Goal: Task Accomplishment & Management: Manage account settings

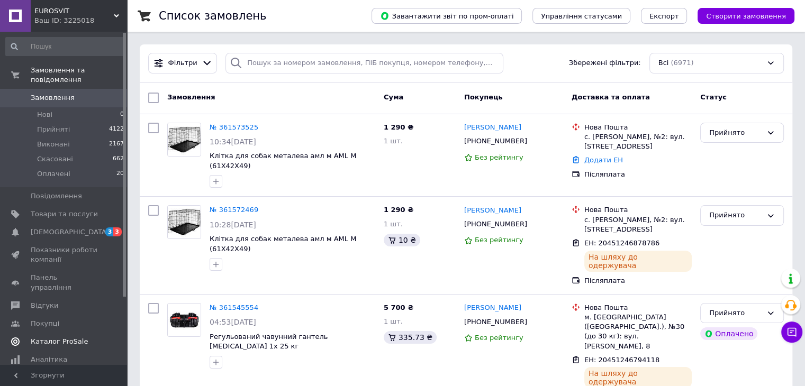
drag, startPoint x: 58, startPoint y: 221, endPoint x: 44, endPoint y: 222, distance: 13.9
click at [44, 228] on span "[DEMOGRAPHIC_DATA]" at bounding box center [70, 233] width 78 height 10
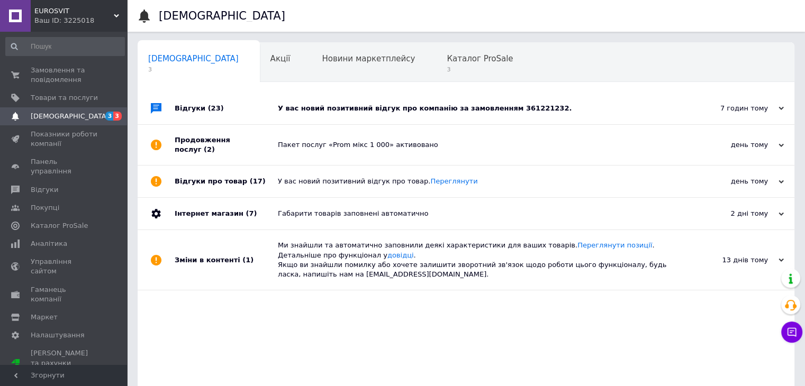
click at [432, 104] on div "У вас новий позитивний відгук про компанію за замовленням 361221232." at bounding box center [478, 109] width 400 height 10
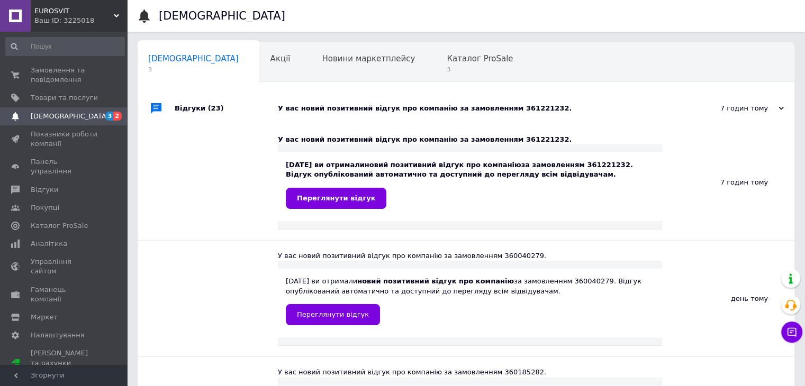
click at [432, 104] on div "У вас новий позитивний відгук про компанію за замовленням 361221232." at bounding box center [478, 109] width 400 height 10
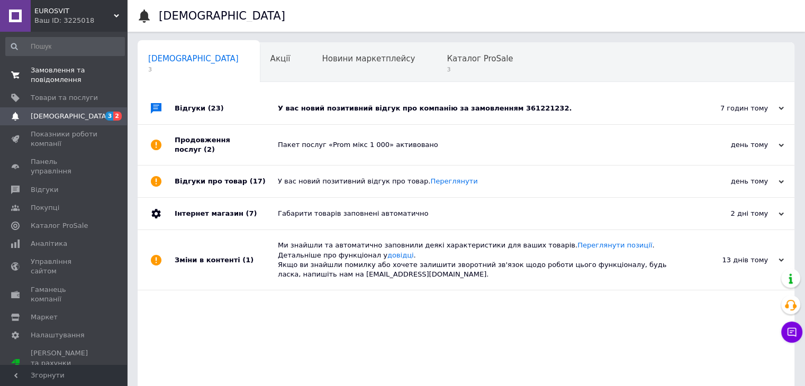
click at [54, 83] on span "Замовлення та повідомлення" at bounding box center [64, 75] width 67 height 19
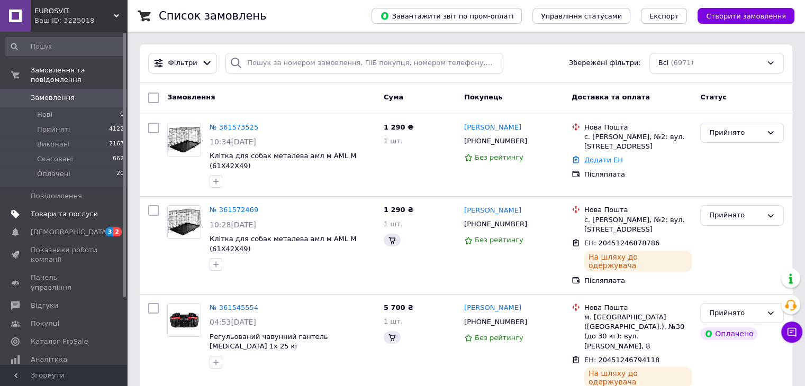
click at [66, 210] on span "Товари та послуги" at bounding box center [64, 215] width 67 height 10
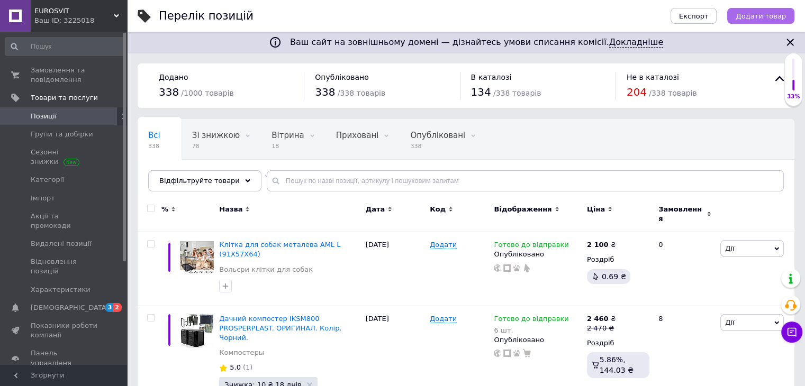
click at [775, 15] on span "Додати товар" at bounding box center [761, 16] width 50 height 8
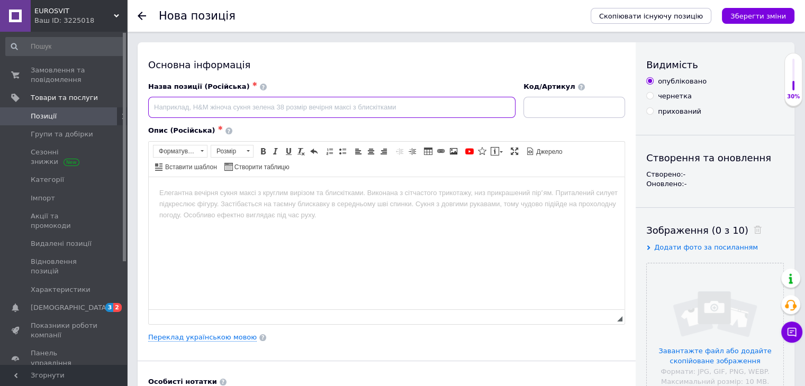
click at [240, 106] on input at bounding box center [331, 107] width 367 height 21
paste input "Баллон газовый VITKOVICE MILMET 27 л для пропан-бутана. ПОЛЬША 100% !!!"
type input "Баллон газовый VITKOVICE MILMET 27 л для пропан-бутана. ПОЛЬША 100% !!!"
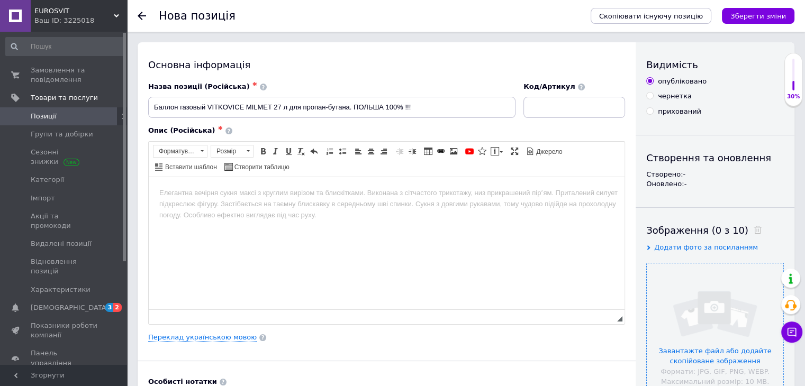
click at [689, 295] on input "file" at bounding box center [715, 332] width 137 height 137
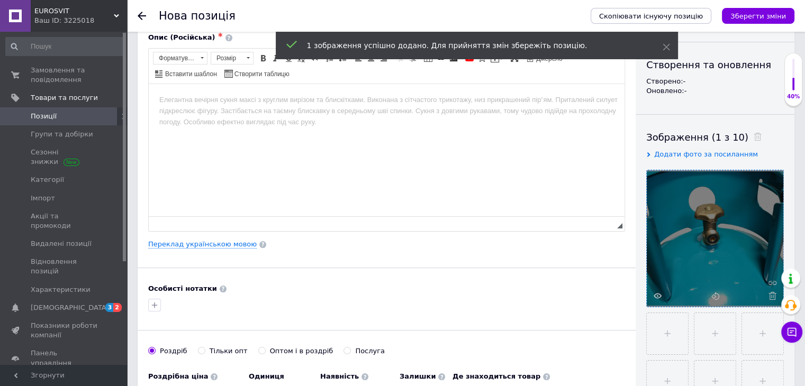
scroll to position [125, 0]
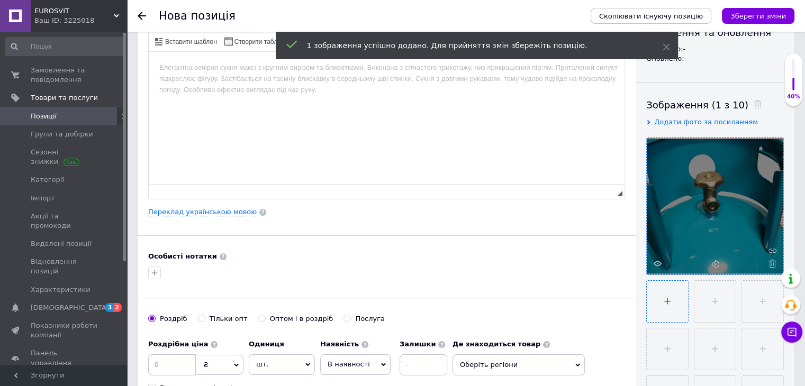
click at [667, 294] on input "file" at bounding box center [667, 301] width 41 height 41
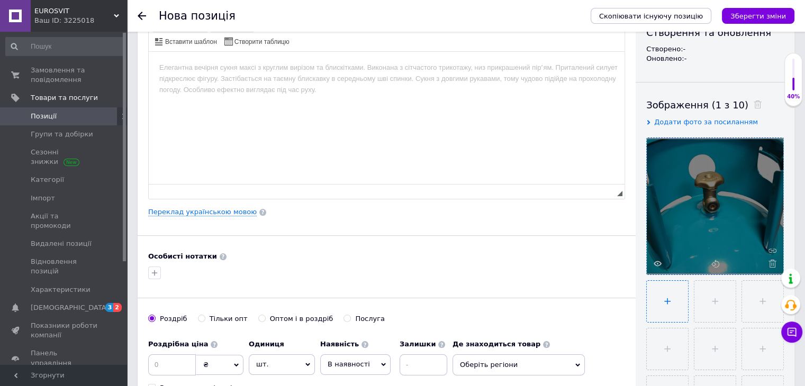
type input "C:\fakepath\Butla-gazowa-Vitkovice-Milmet-11-kg.jpg"
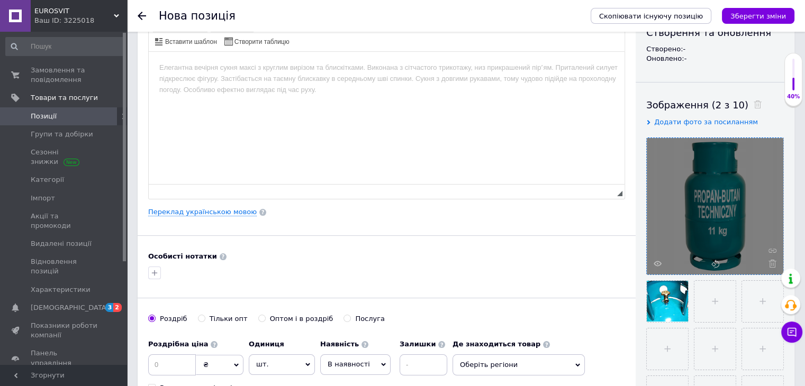
click at [208, 71] on body "Редактор, B0CD132B-5A86-4839-B469-0A053AD393A9" at bounding box center [386, 67] width 455 height 11
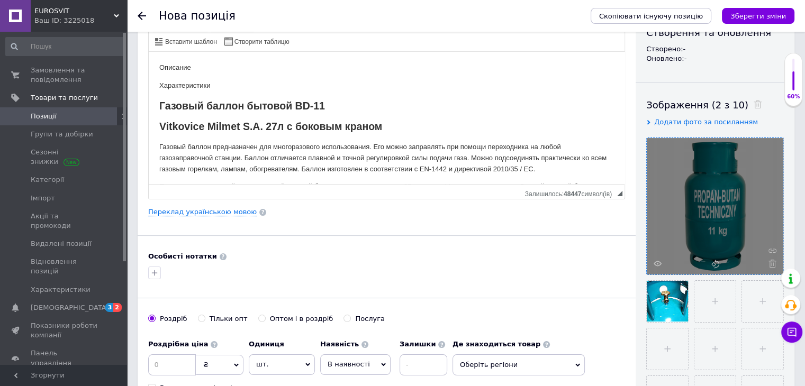
scroll to position [311, 0]
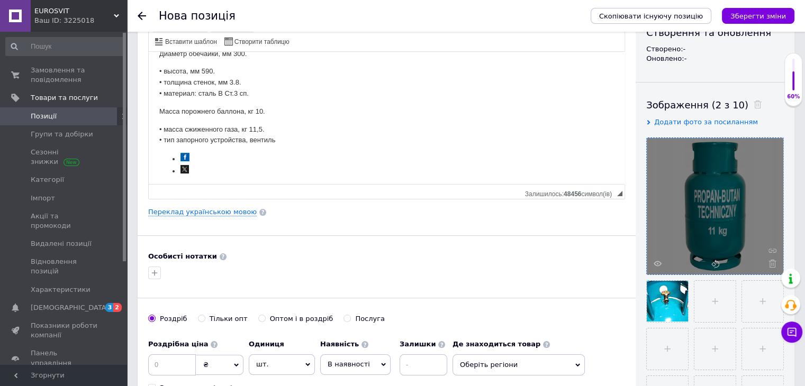
click at [220, 176] on li "Редактор, B0CD132B-5A86-4839-B469-0A053AD393A9" at bounding box center [386, 171] width 412 height 12
click at [209, 177] on li "Редактор, B0CD132B-5A86-4839-B469-0A053AD393A9" at bounding box center [386, 171] width 412 height 12
click at [225, 165] on li "Редактор, B0CD132B-5A86-4839-B469-0A053AD393A9" at bounding box center [386, 158] width 412 height 12
click at [228, 184] on span "◢ Залишилось: 48453 символ(iв)" at bounding box center [387, 191] width 476 height 15
click at [221, 176] on li "Редактор, B0CD132B-5A86-4839-B469-0A053AD393A9" at bounding box center [386, 170] width 412 height 12
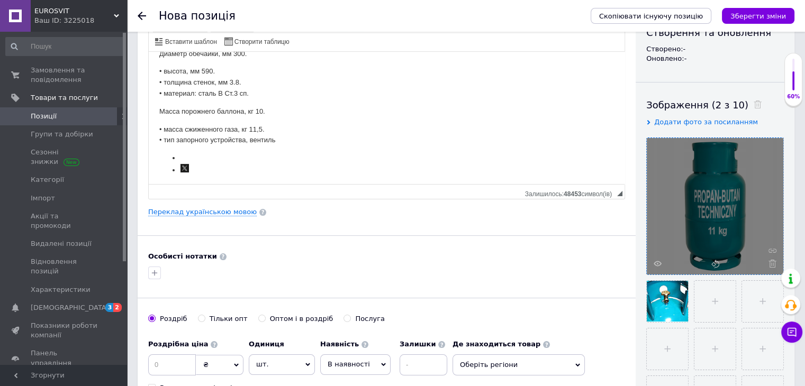
click at [221, 176] on li "Редактор, B0CD132B-5A86-4839-B469-0A053AD393A9" at bounding box center [386, 170] width 412 height 12
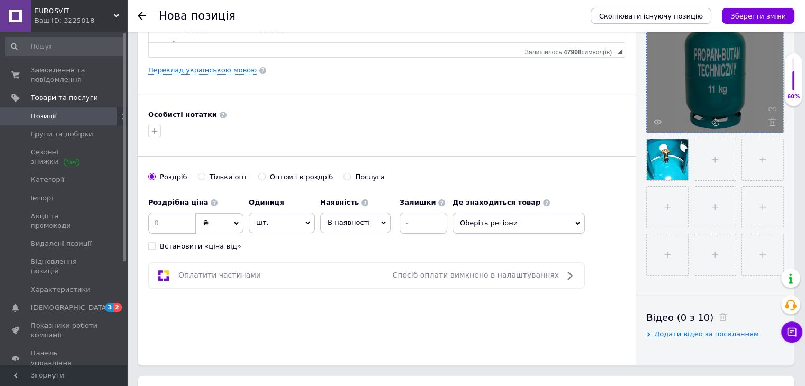
scroll to position [270, 0]
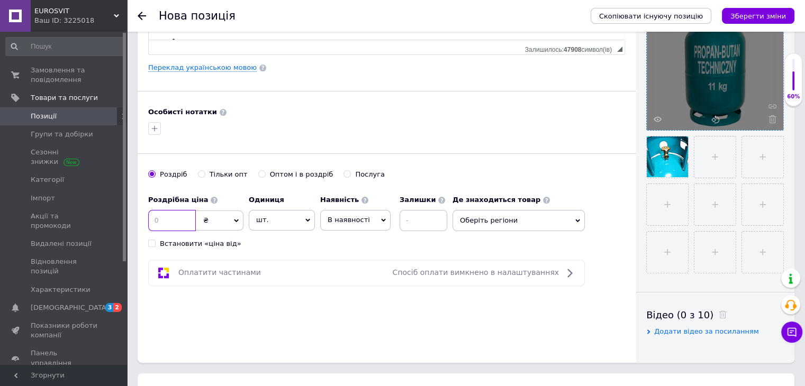
click at [177, 215] on input at bounding box center [172, 220] width 48 height 21
type input "2295"
click at [368, 224] on span "В наявності" at bounding box center [355, 220] width 70 height 20
click at [349, 278] on li "Готово до відправки" at bounding box center [355, 286] width 69 height 24
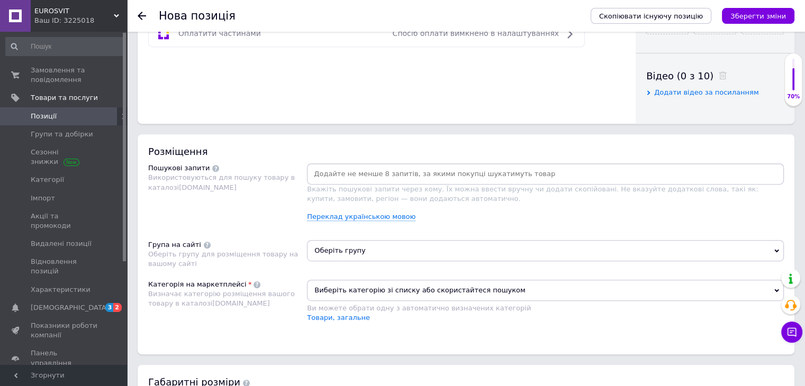
scroll to position [552, 0]
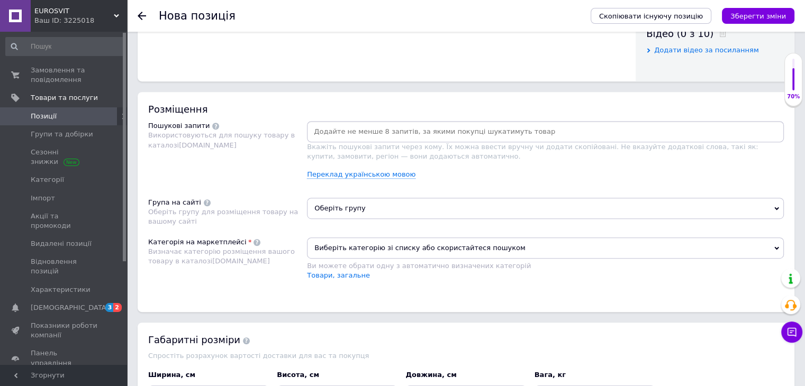
click at [528, 207] on span "Оберіть групу" at bounding box center [545, 208] width 477 height 21
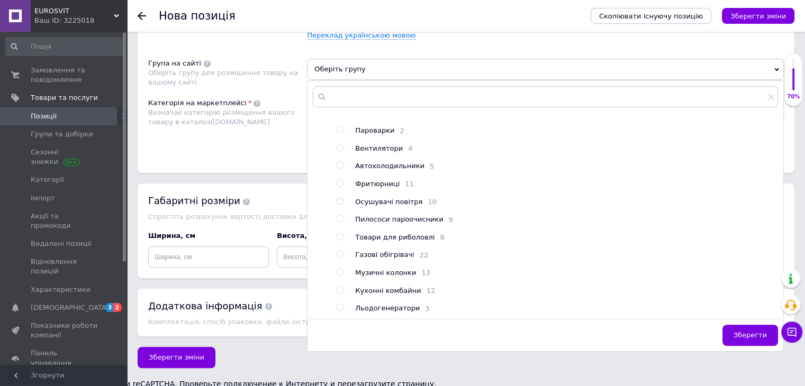
scroll to position [336, 0]
click at [386, 254] on span "Газові обігрівачі" at bounding box center [384, 255] width 59 height 8
radio input "true"
click at [757, 331] on span "Зберегти" at bounding box center [750, 335] width 33 height 8
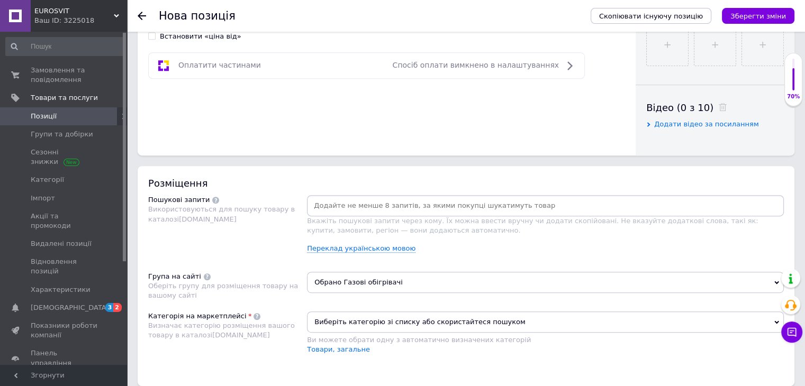
scroll to position [483, 0]
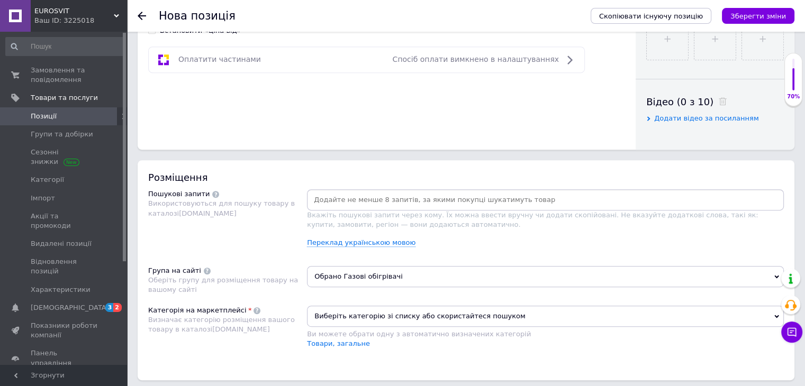
click at [437, 196] on input at bounding box center [545, 200] width 473 height 16
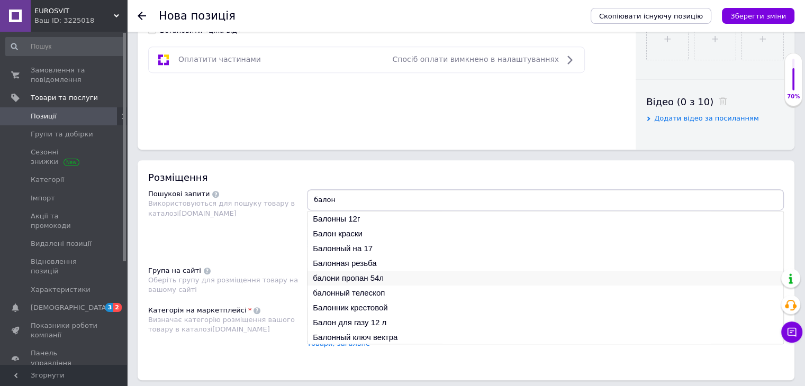
type input "балон"
click at [372, 276] on li "балони пропан 54л" at bounding box center [546, 278] width 476 height 15
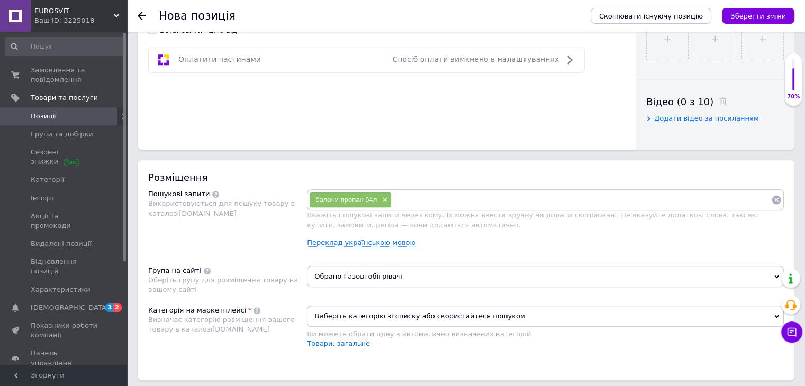
click at [428, 201] on input at bounding box center [582, 200] width 380 height 16
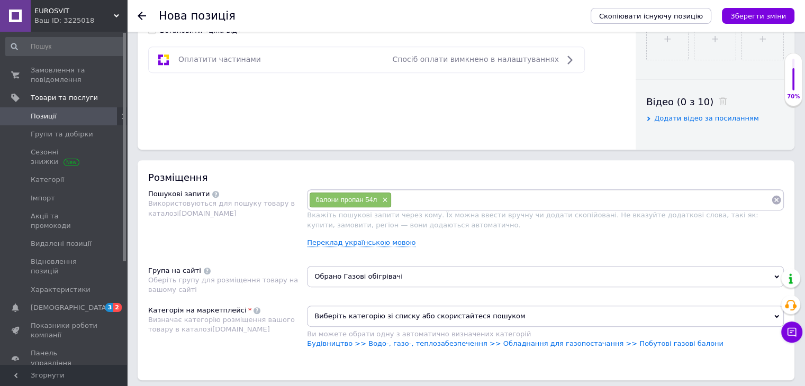
type input "[PERSON_NAME]"
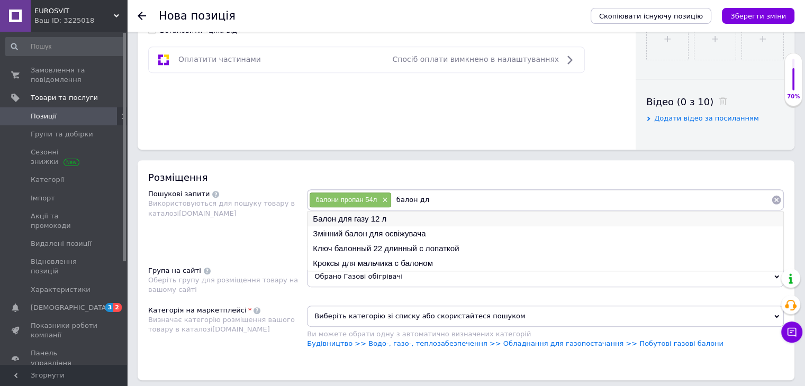
type input "балон дл"
click at [346, 215] on li "Балон для газу 12 л" at bounding box center [546, 219] width 476 height 15
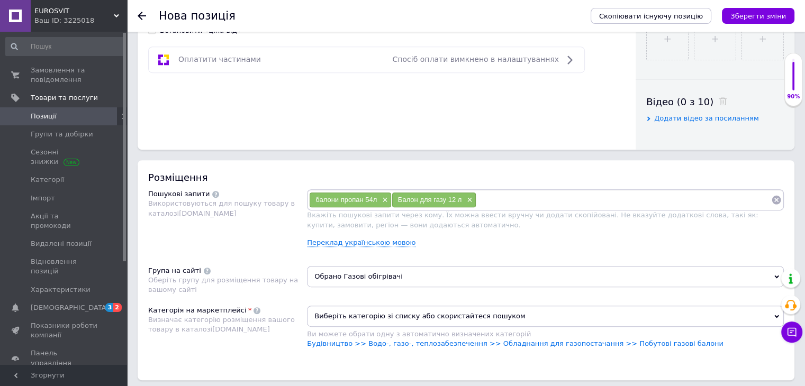
click at [495, 199] on input at bounding box center [623, 200] width 295 height 16
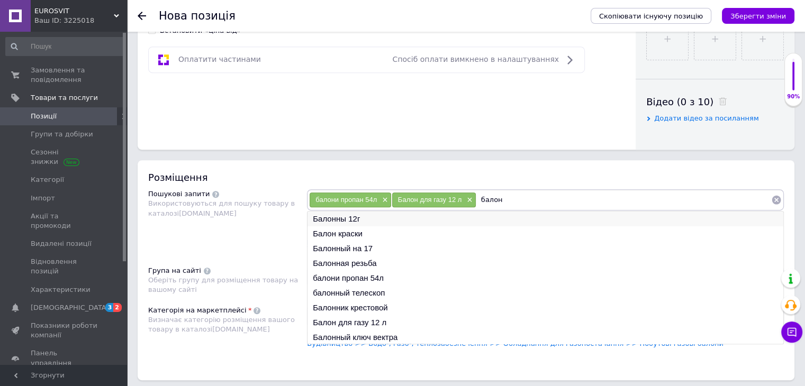
type input "балон"
click at [346, 223] on li "Балонны 12г" at bounding box center [546, 219] width 476 height 15
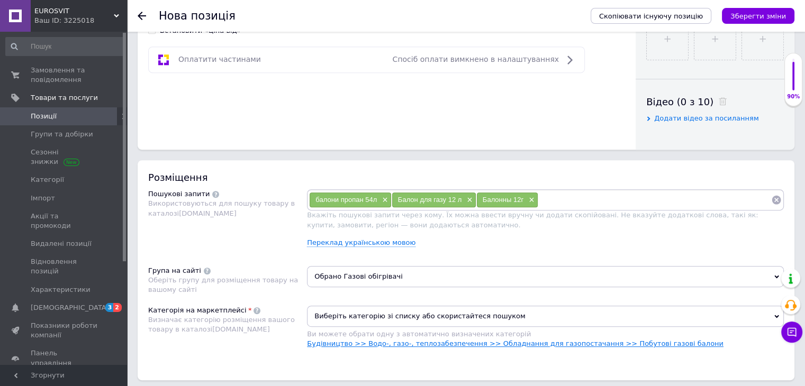
click at [621, 340] on link "Будівництво >> Водо-, газо-, теплозабезпечення >> Обладнання для газопостачання…" at bounding box center [515, 344] width 417 height 8
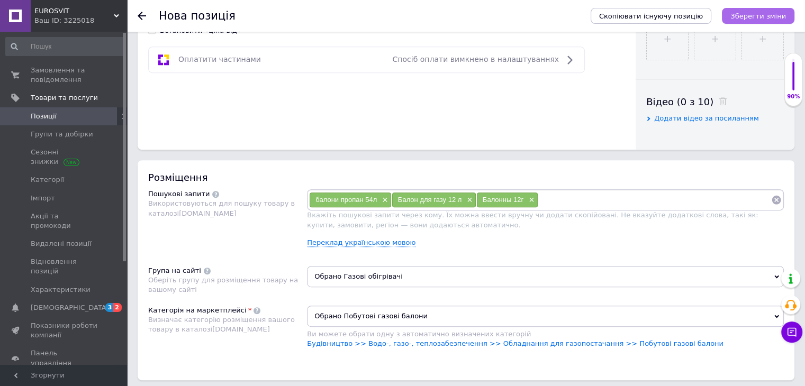
click at [769, 13] on icon "Зберегти зміни" at bounding box center [758, 16] width 56 height 8
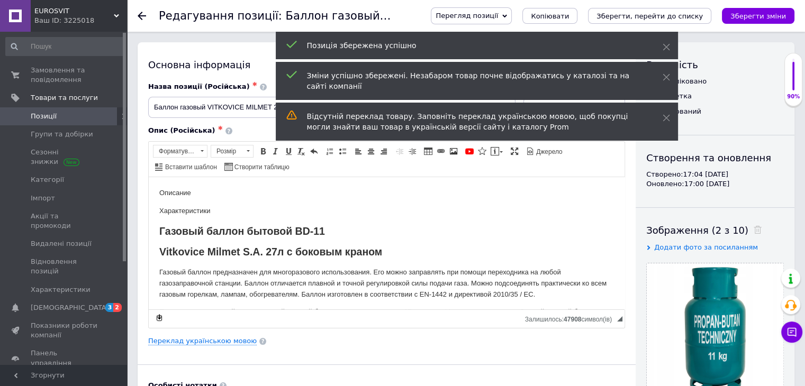
click at [769, 13] on icon "Зберегти зміни" at bounding box center [758, 16] width 56 height 8
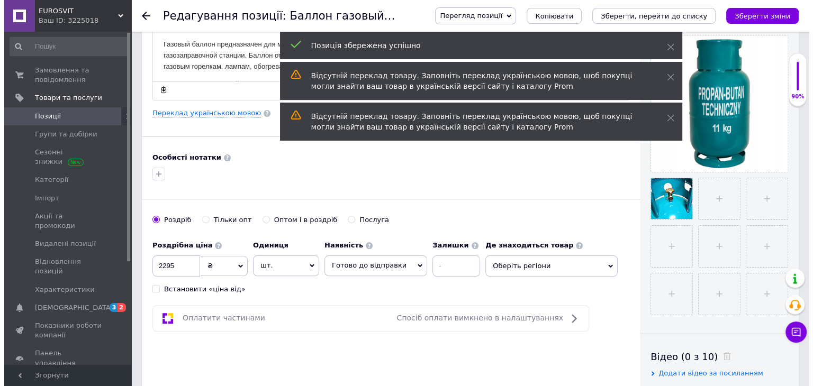
scroll to position [231, 0]
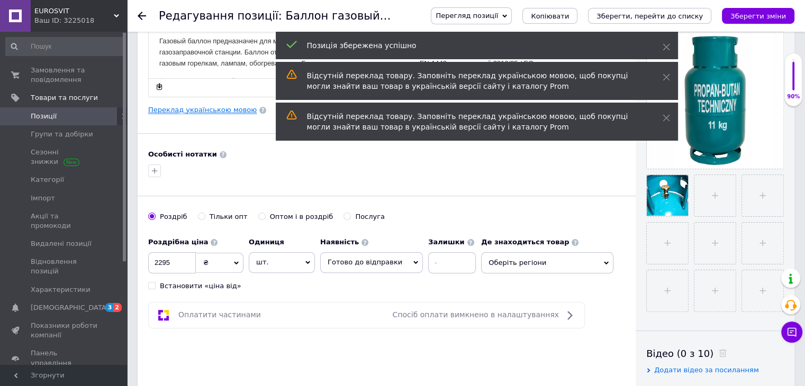
click at [212, 111] on link "Переклад українською мовою" at bounding box center [202, 110] width 109 height 8
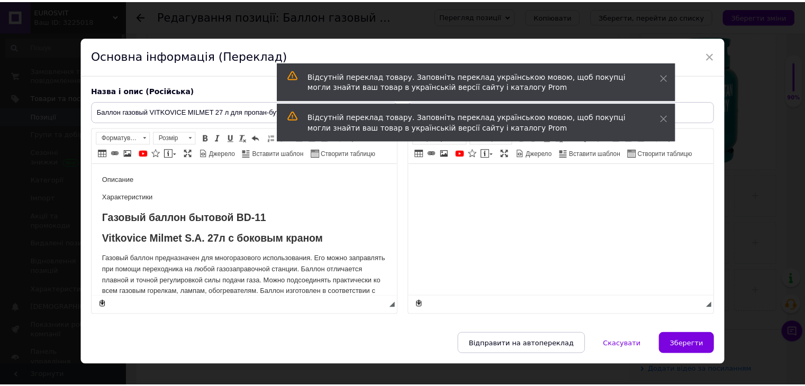
scroll to position [0, 0]
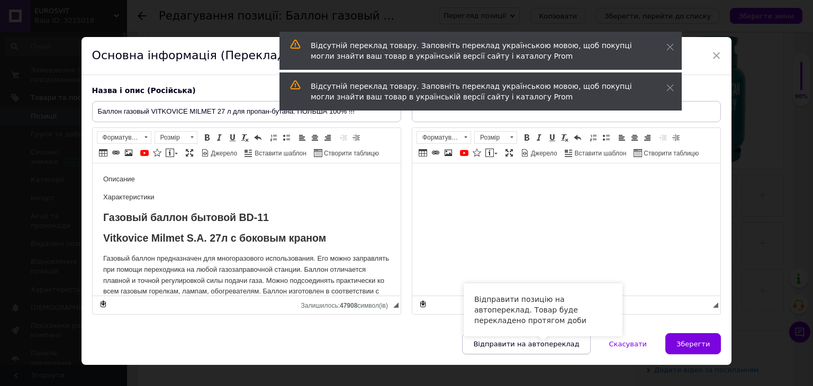
click at [540, 342] on span "Відправити на автопереклад" at bounding box center [526, 344] width 106 height 8
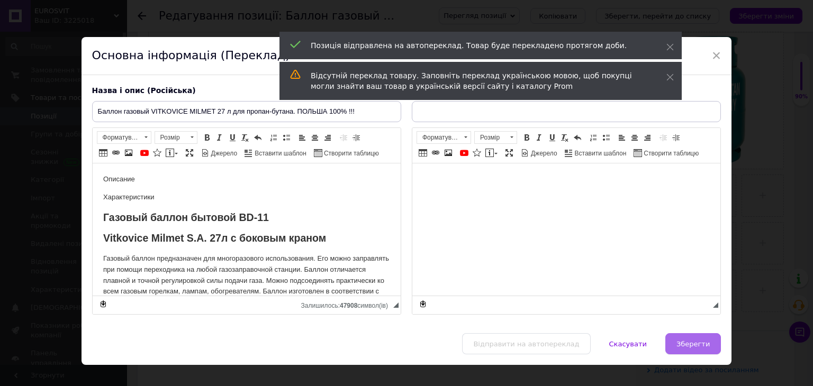
click at [699, 347] on span "Зберегти" at bounding box center [692, 344] width 33 height 8
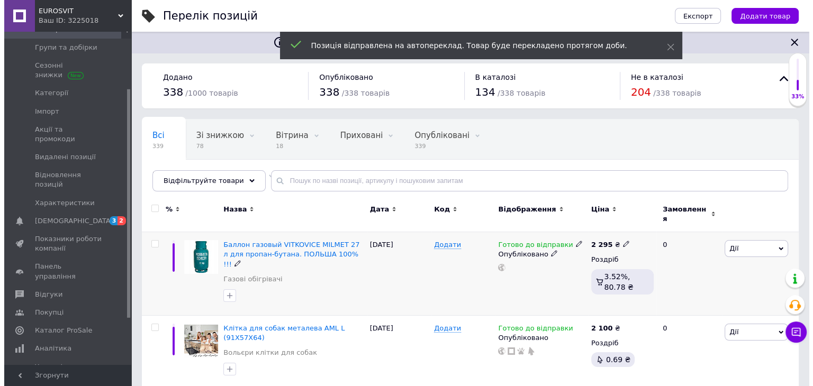
scroll to position [88, 0]
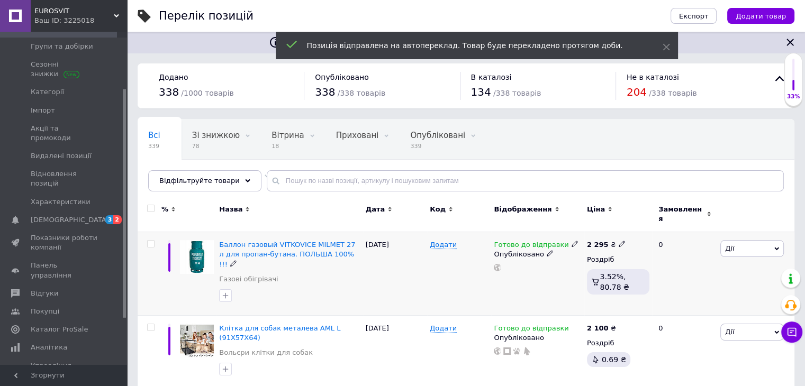
drag, startPoint x: 125, startPoint y: 211, endPoint x: 144, endPoint y: 271, distance: 62.6
click at [70, 321] on link "Каталог ProSale" at bounding box center [65, 330] width 130 height 18
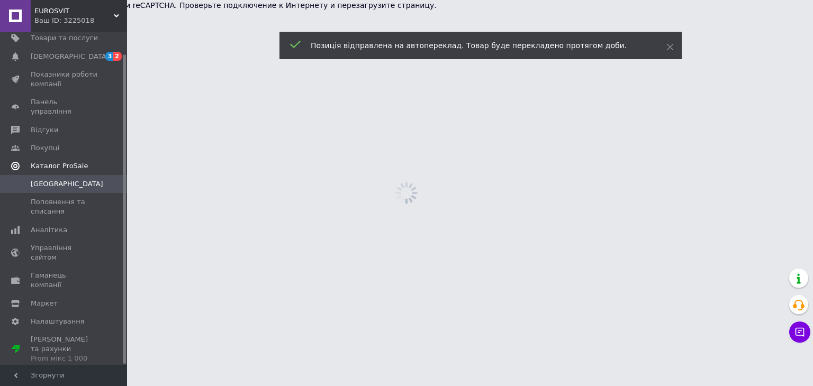
scroll to position [24, 0]
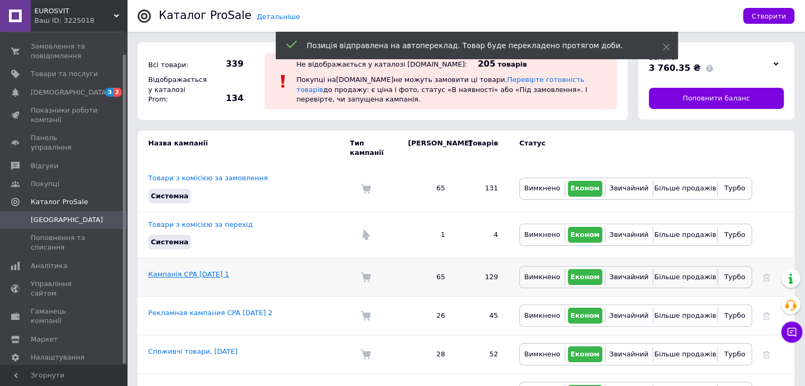
click at [193, 270] on link "Кампанія CPA [DATE] 1" at bounding box center [188, 274] width 81 height 8
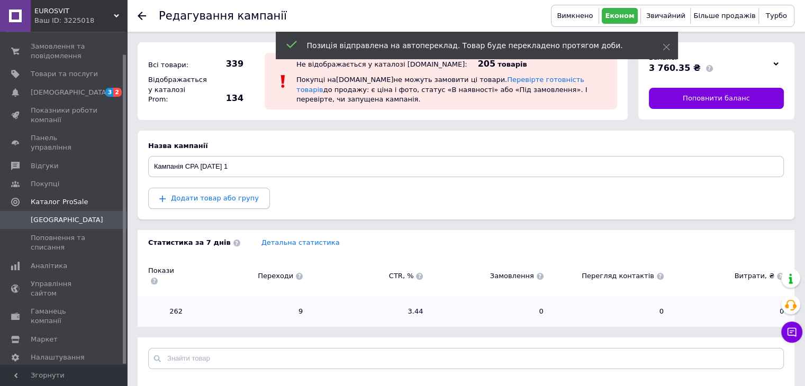
click at [207, 199] on span "Додати товар або групу" at bounding box center [215, 198] width 88 height 8
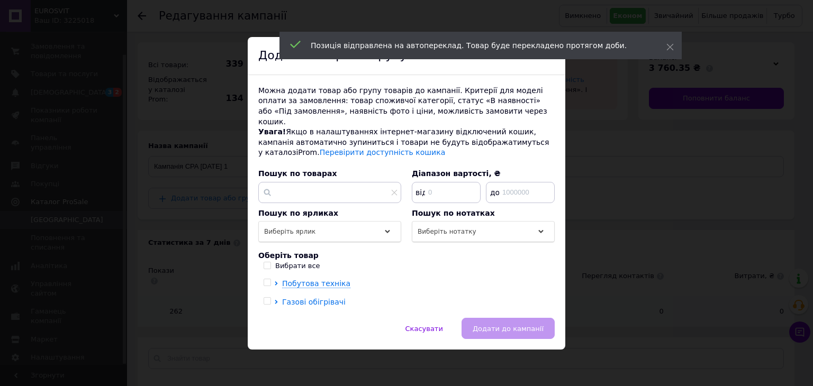
click at [309, 298] on span "Газові обігрівачі" at bounding box center [314, 302] width 64 height 8
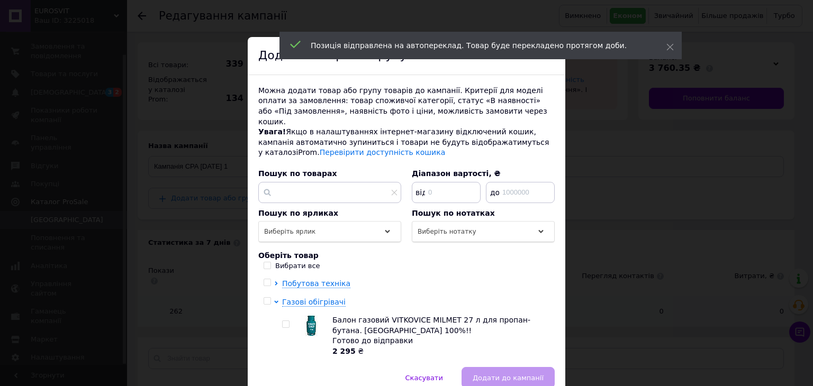
click at [282, 321] on input "checkbox" at bounding box center [285, 324] width 7 height 7
checkbox input "true"
click at [303, 279] on span "Побутова техніка" at bounding box center [316, 283] width 68 height 8
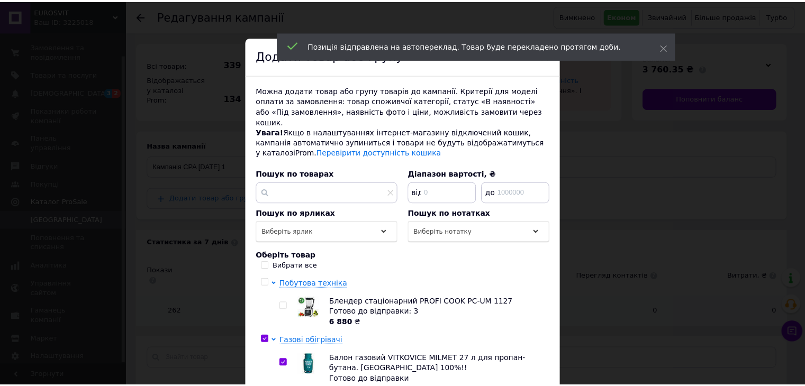
scroll to position [78, 0]
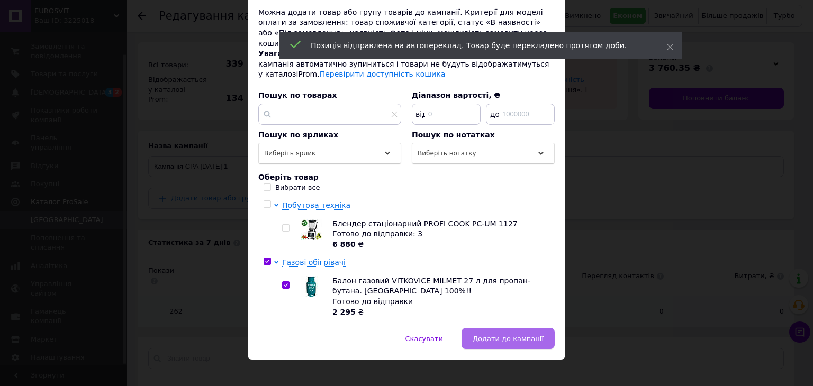
click at [498, 335] on span "Додати до кампанії" at bounding box center [508, 339] width 71 height 8
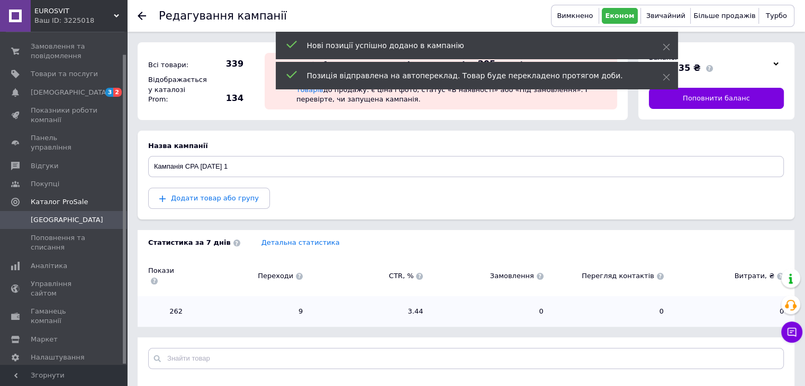
scroll to position [0, 0]
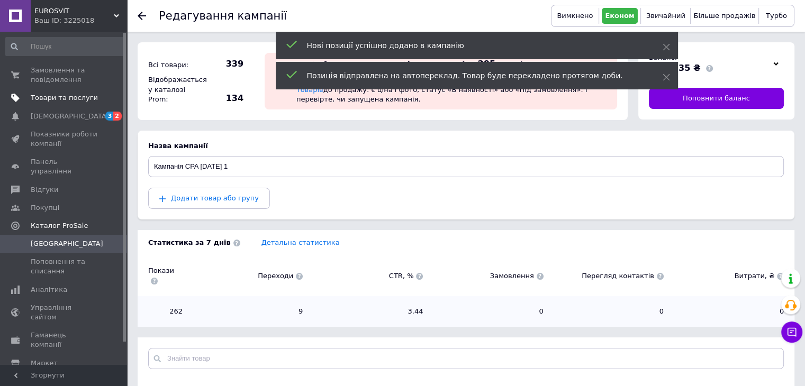
click at [65, 98] on span "Товари та послуги" at bounding box center [64, 98] width 67 height 10
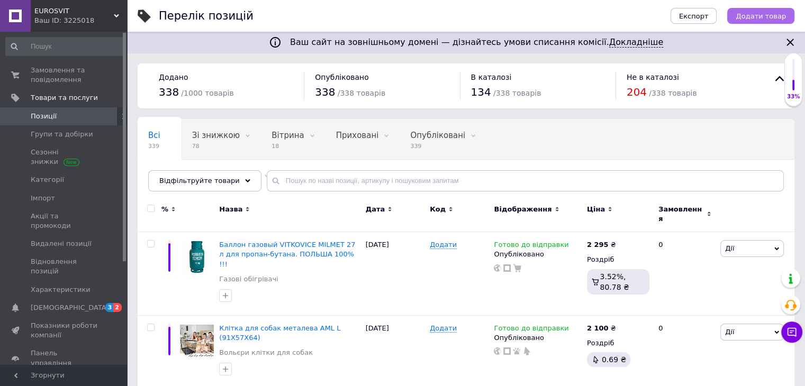
click at [748, 20] on span "Додати товар" at bounding box center [761, 16] width 50 height 8
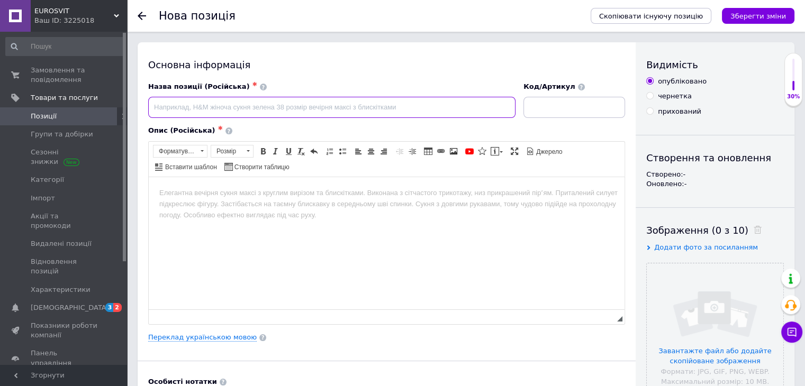
click at [234, 102] on input at bounding box center [331, 107] width 367 height 21
type input "м"
paste input "Вентилятор для ванної EBERG EVO B 100L 100 мм"
type input "Вентилятор для ванної EBERG EVO B 100L 100 мм"
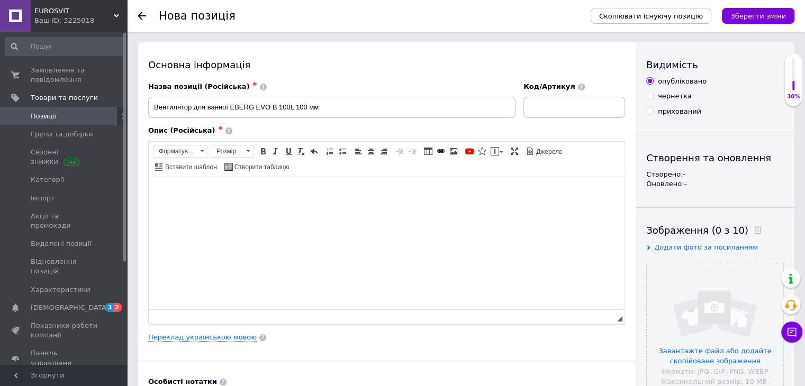
click at [205, 209] on html at bounding box center [387, 193] width 476 height 32
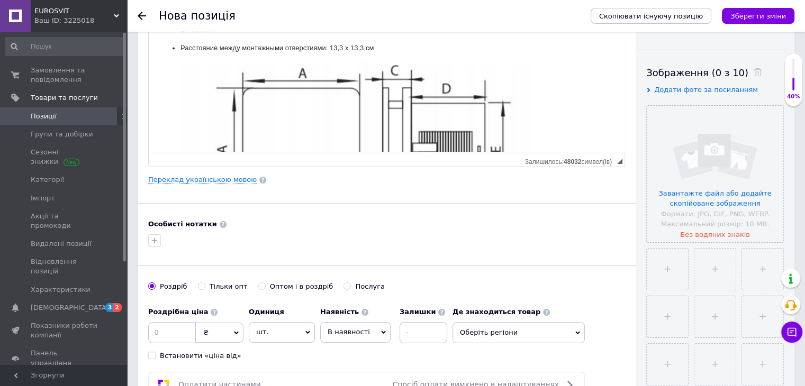
scroll to position [179, 0]
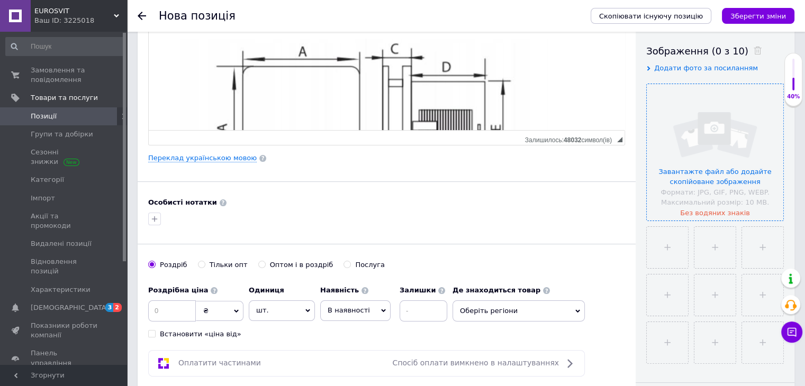
click at [728, 149] on input "file" at bounding box center [715, 152] width 137 height 137
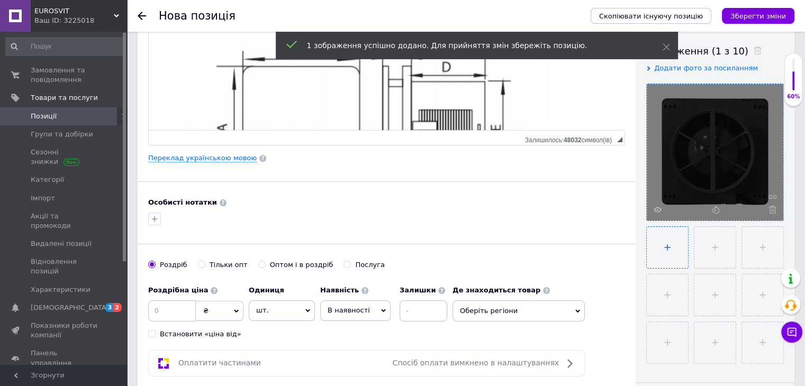
click at [664, 245] on input "file" at bounding box center [667, 247] width 41 height 41
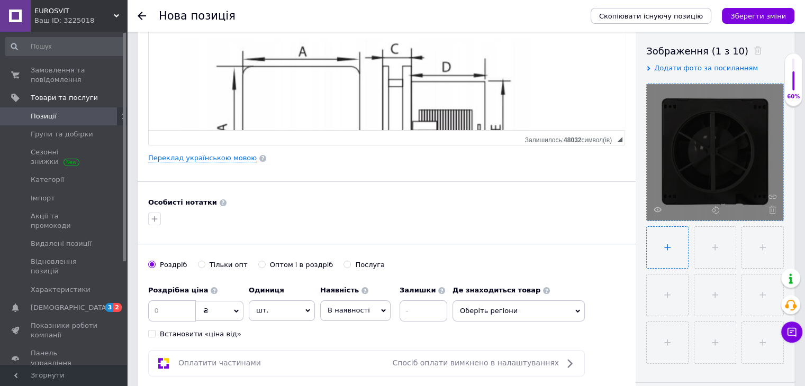
type input "C:\fakepath\6547095356_w640_h640_ventilyator-dlya-vannoyi.webp"
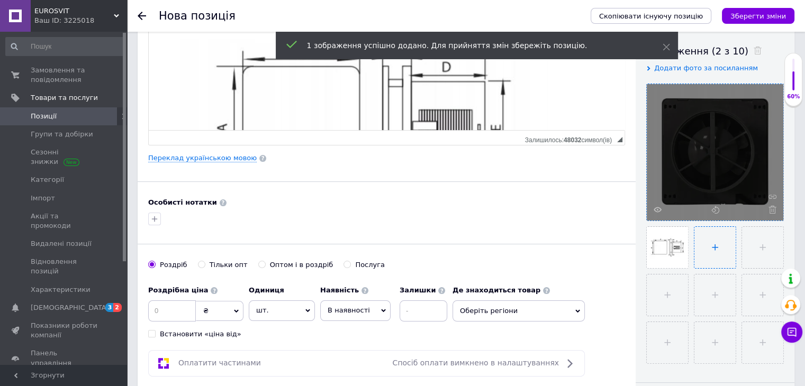
click at [710, 247] on input "file" at bounding box center [714, 247] width 41 height 41
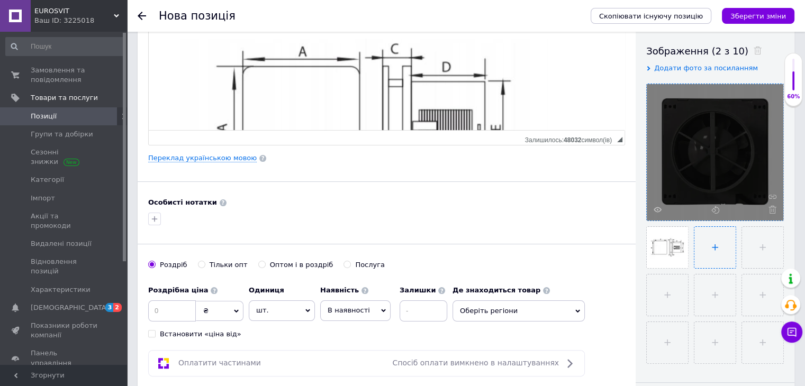
type input "C:\fakepath\6547102092_w640_h640_ventilyator-dlya-vannoyi.webp"
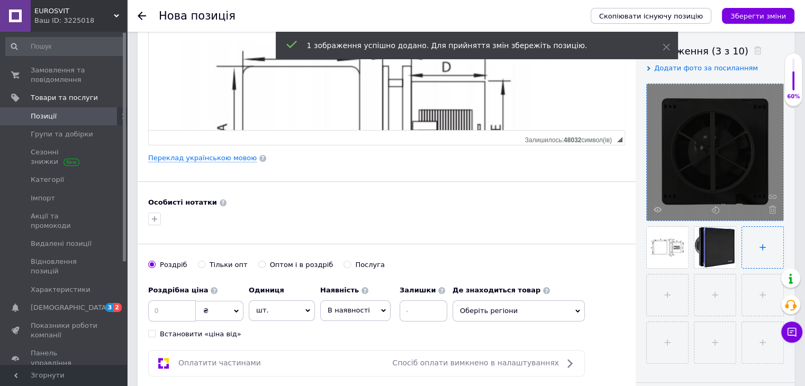
click at [747, 241] on input "file" at bounding box center [762, 247] width 41 height 41
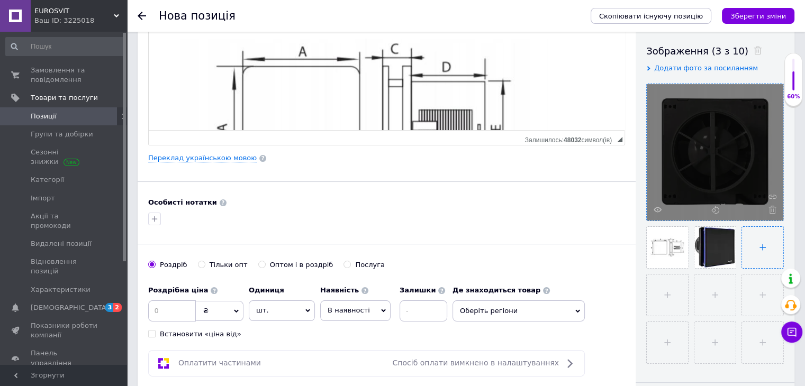
type input "C:\fakepath\6547102465_w640_h640_ventilyator-dlya-vannoyi.webp"
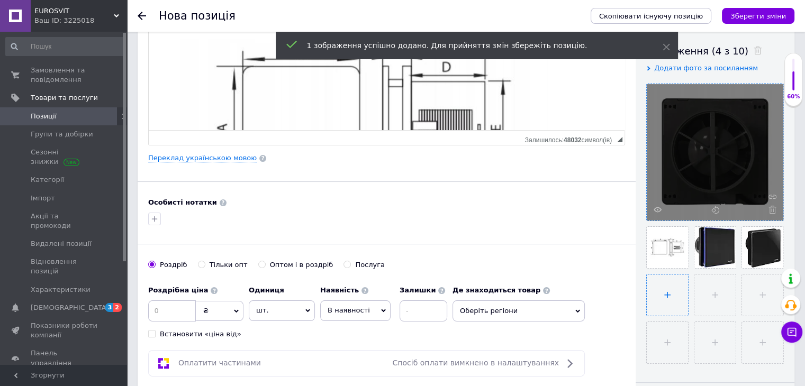
click at [660, 290] on input "file" at bounding box center [667, 295] width 41 height 41
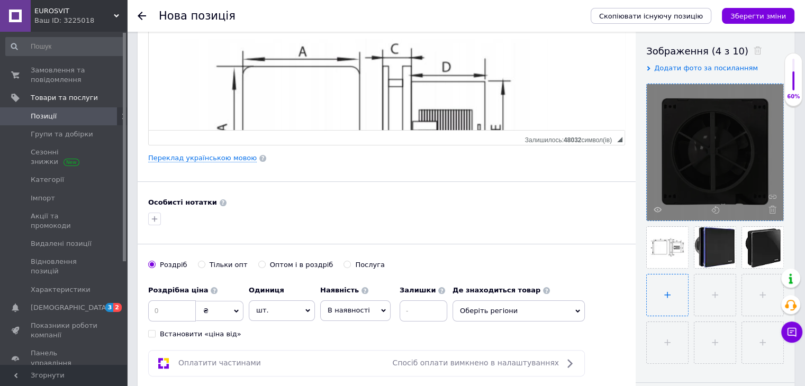
type input "C:\fakepath\6547103022_w640_h640_ventilyator-dlya-vannoyi.webp"
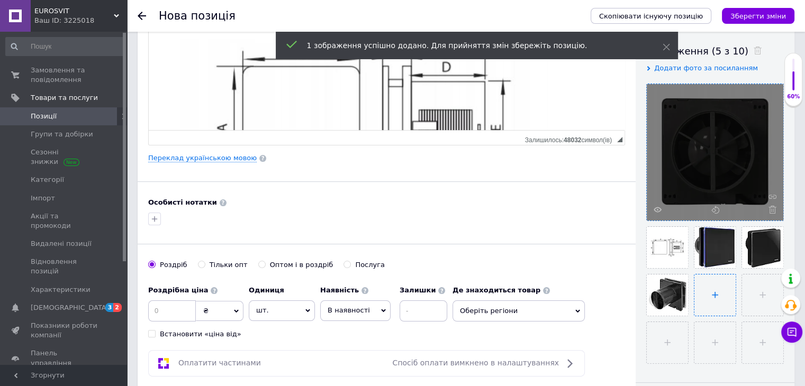
click at [717, 296] on input "file" at bounding box center [714, 295] width 41 height 41
type input "C:\fakepath\6547103036_w640_h640_ventilyator-dlya-vannoyi.webp"
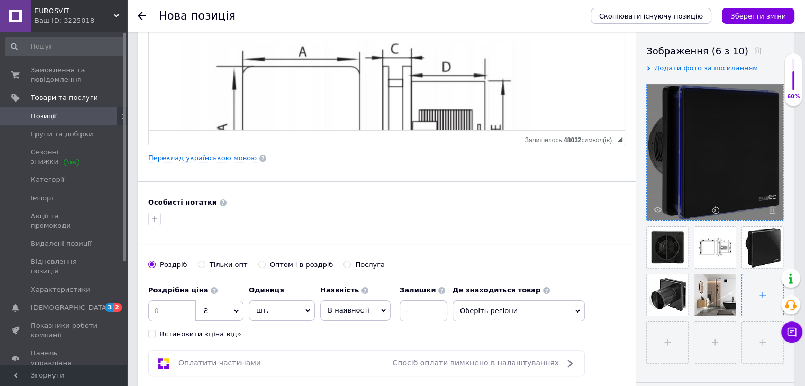
click at [758, 293] on input "file" at bounding box center [762, 295] width 41 height 41
type input "C:\fakepath\6547095401_w640_h640_ventilyator-dlya-vannoyi.webp"
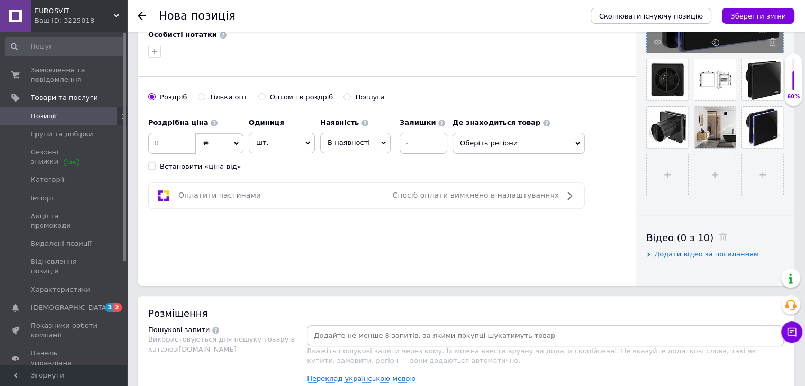
scroll to position [346, 0]
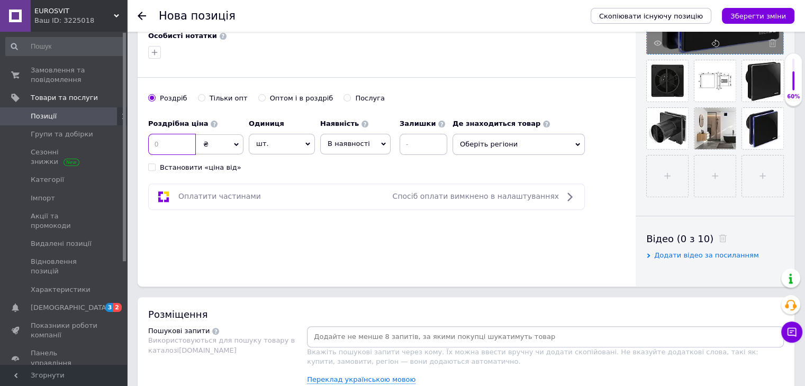
click at [172, 146] on input at bounding box center [172, 144] width 48 height 21
type input "2200"
click at [341, 140] on span "В наявності" at bounding box center [349, 144] width 42 height 8
click at [350, 204] on li "Готово до відправки" at bounding box center [355, 210] width 69 height 24
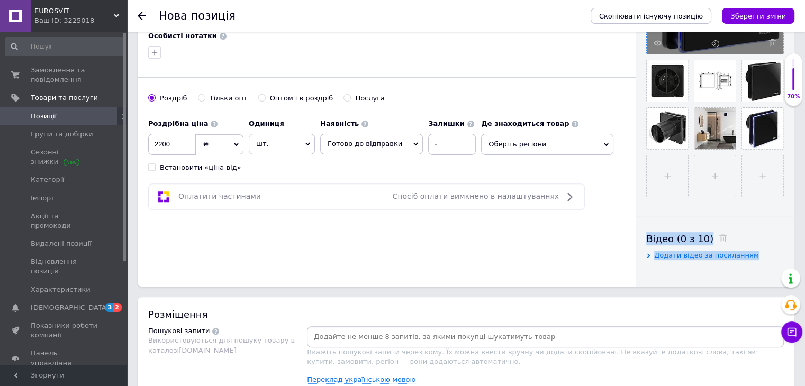
drag, startPoint x: 769, startPoint y: 154, endPoint x: 812, endPoint y: 205, distance: 67.2
click at [805, 205] on html "EUROSVIT Ваш ID: 3225018 Сайт EUROSVIT Кабінет покупця Перевірити стан системи …" at bounding box center [402, 194] width 805 height 1080
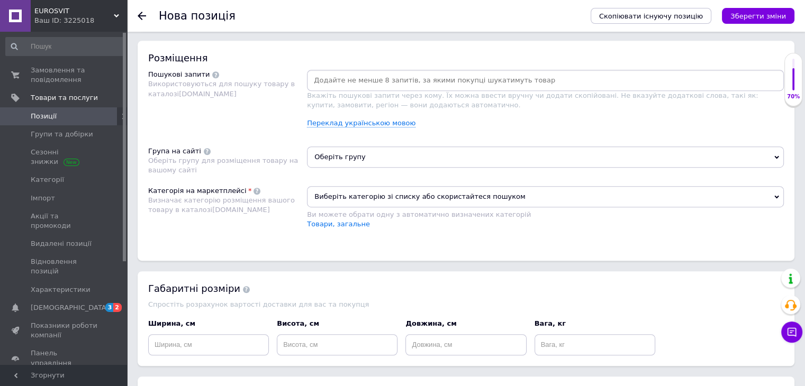
scroll to position [606, 0]
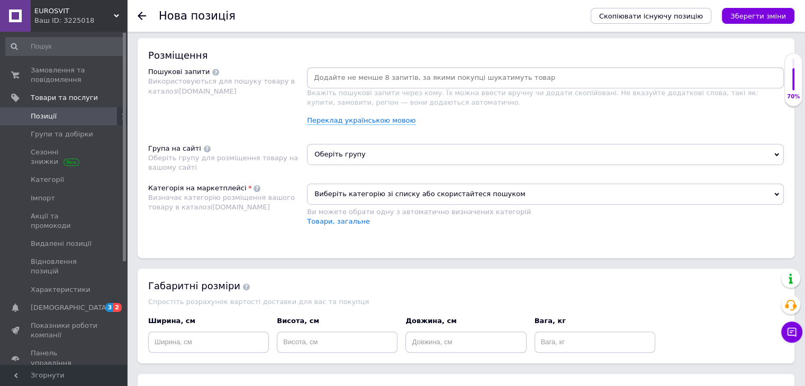
click at [390, 151] on span "Оберіть групу" at bounding box center [545, 154] width 477 height 21
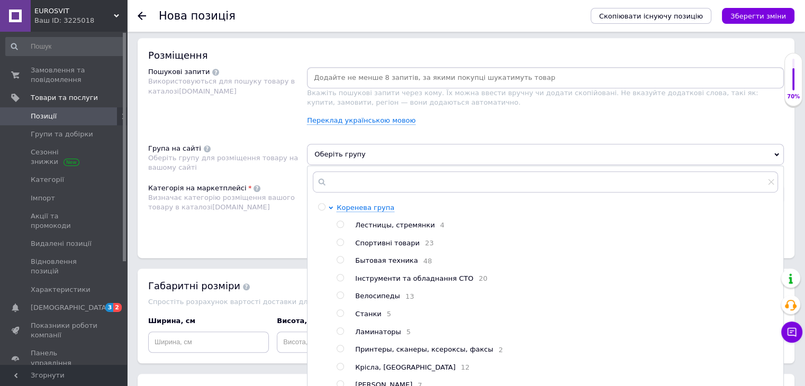
click at [377, 279] on span "Інструменти та обладнання СТО" at bounding box center [414, 279] width 118 height 8
radio input "true"
click at [733, 54] on div "Розміщення" at bounding box center [466, 55] width 636 height 13
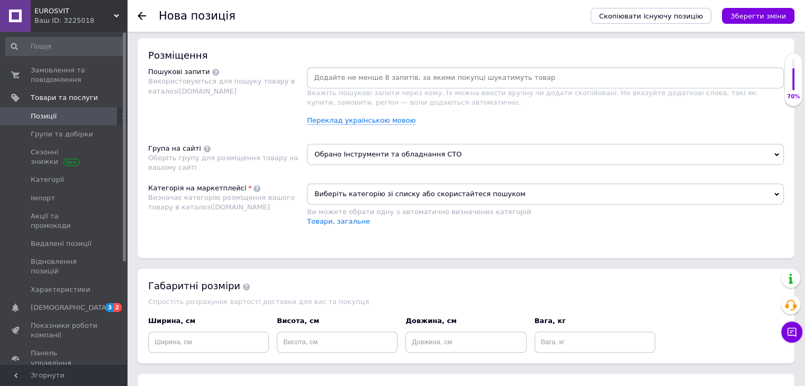
click at [380, 77] on input at bounding box center [545, 78] width 473 height 16
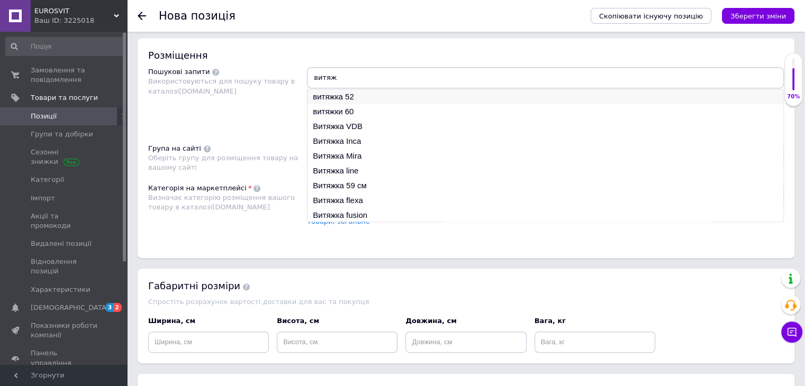
type input "витяж"
click at [329, 94] on li "витяжка 52" at bounding box center [546, 96] width 476 height 15
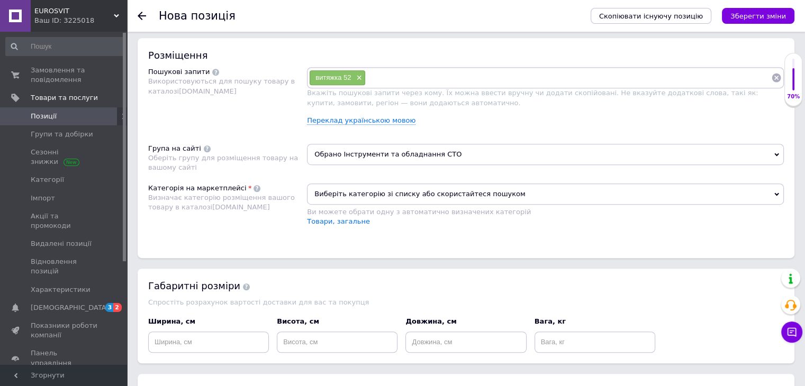
click at [401, 79] on input at bounding box center [568, 78] width 405 height 16
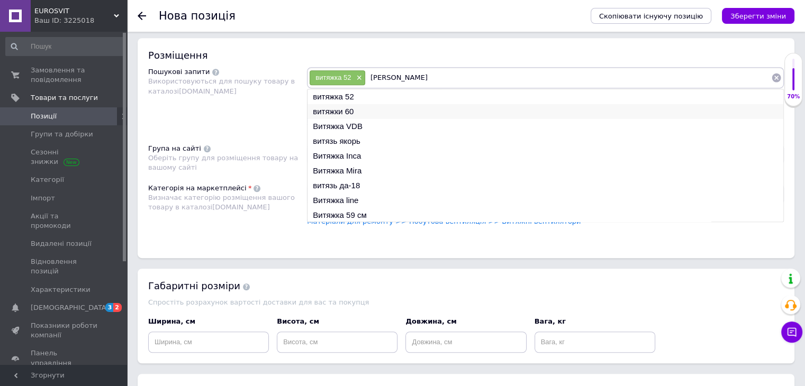
type input "[PERSON_NAME]"
click at [342, 104] on li "витяжки 60" at bounding box center [546, 111] width 476 height 15
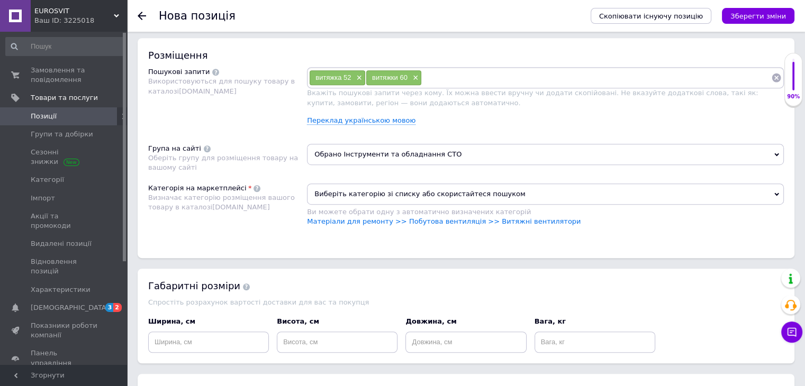
click at [462, 77] on input at bounding box center [596, 78] width 349 height 16
click at [521, 219] on link "Матеріали для ремонту >> Побутова вентиляція >> Витяжні вентилятори" at bounding box center [444, 222] width 274 height 8
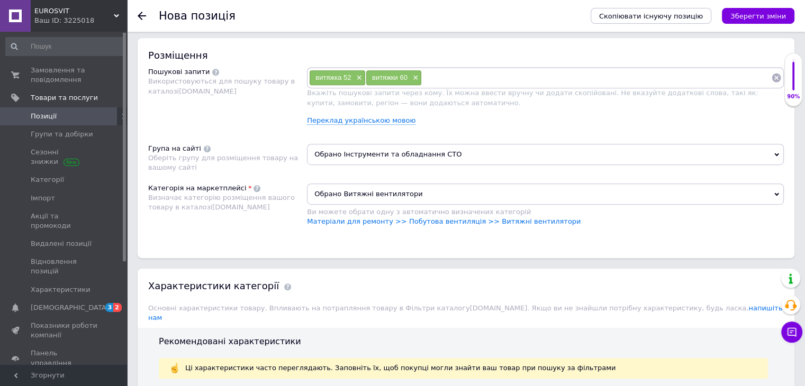
click at [431, 80] on input at bounding box center [596, 78] width 349 height 16
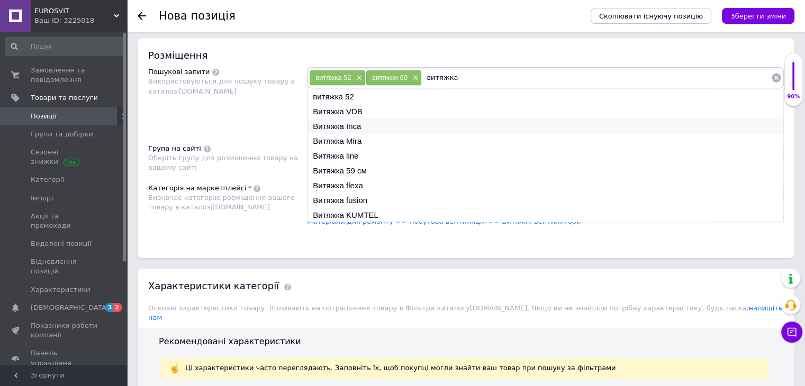
type input "витяжка"
click at [326, 129] on li "Витяжка Inca" at bounding box center [546, 126] width 476 height 15
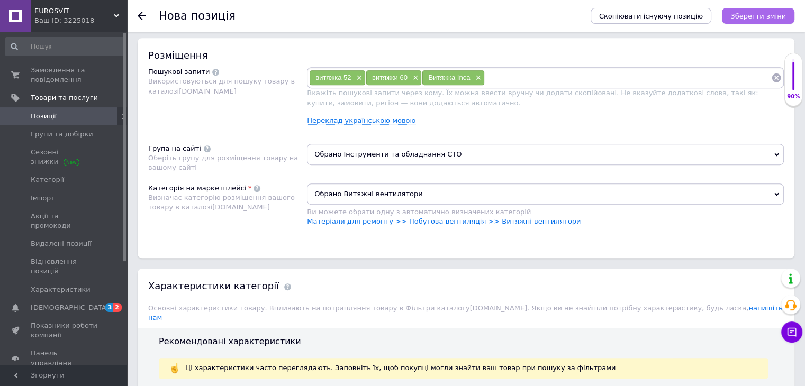
click at [746, 13] on icon "Зберегти зміни" at bounding box center [758, 16] width 56 height 8
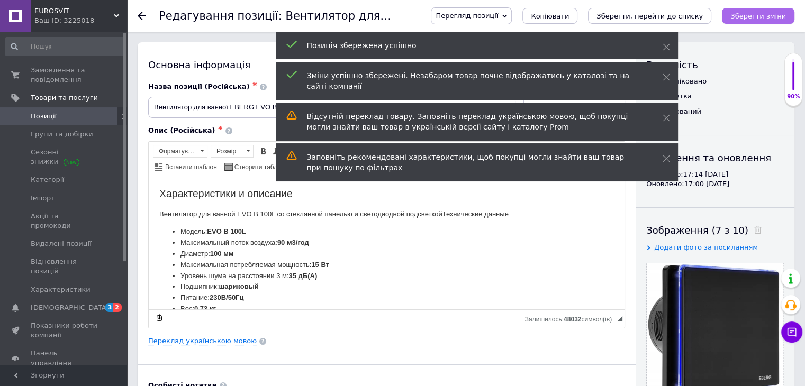
click at [760, 20] on icon "Зберегти зміни" at bounding box center [758, 16] width 56 height 8
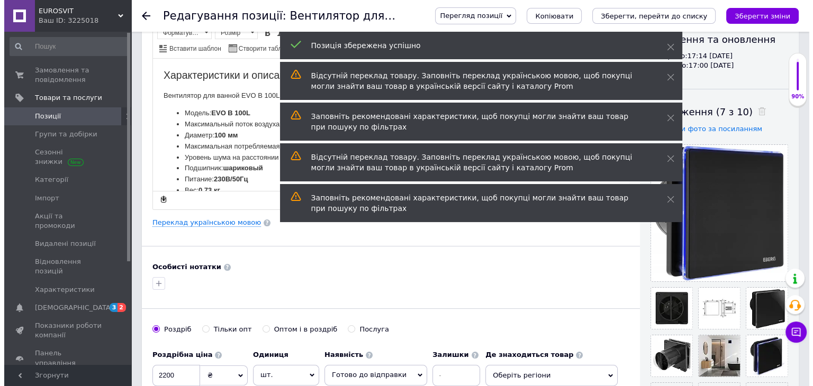
scroll to position [156, 0]
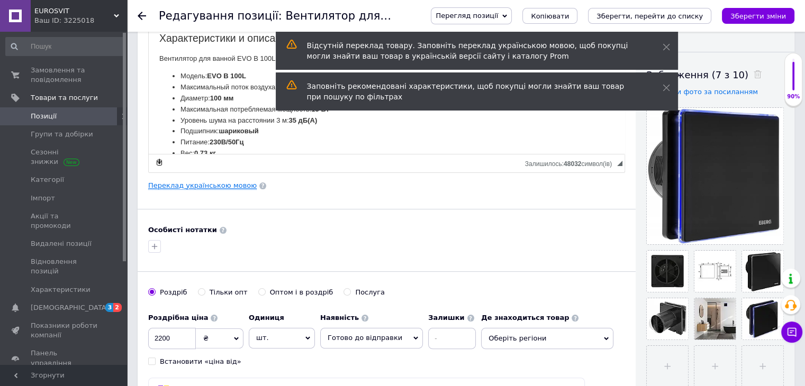
click at [161, 185] on link "Переклад українською мовою" at bounding box center [202, 186] width 109 height 8
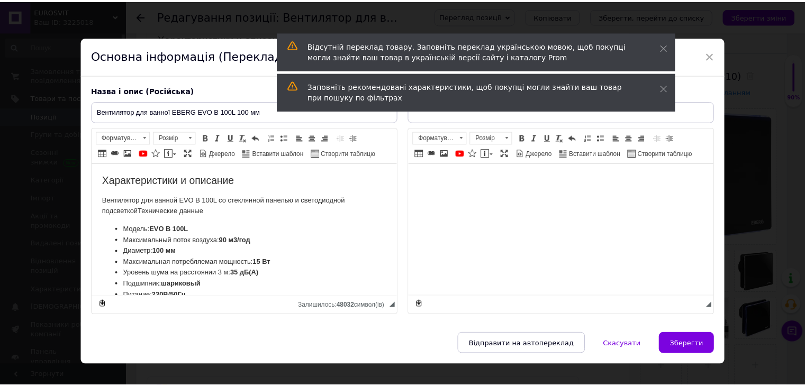
scroll to position [0, 0]
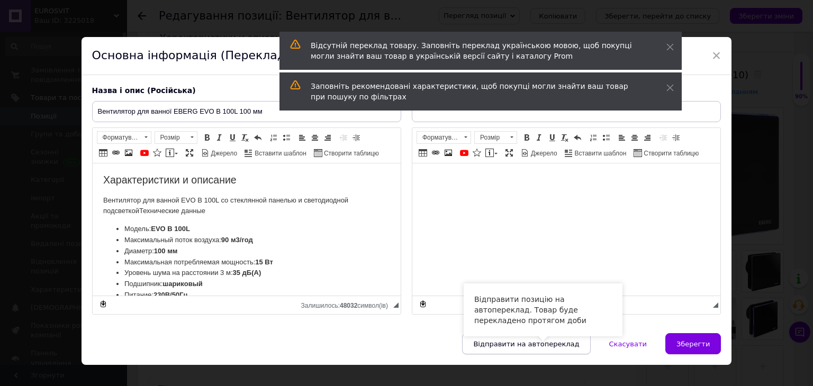
click at [506, 341] on span "Відправити на автопереклад" at bounding box center [526, 344] width 106 height 8
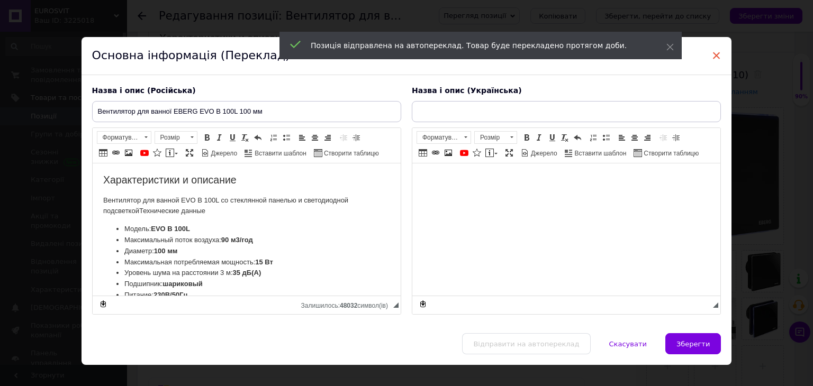
click at [715, 55] on span "×" at bounding box center [717, 56] width 10 height 18
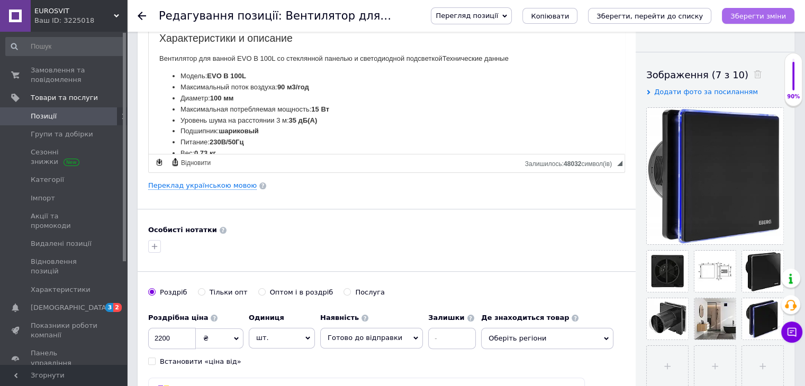
click at [756, 17] on icon "Зберегти зміни" at bounding box center [758, 16] width 56 height 8
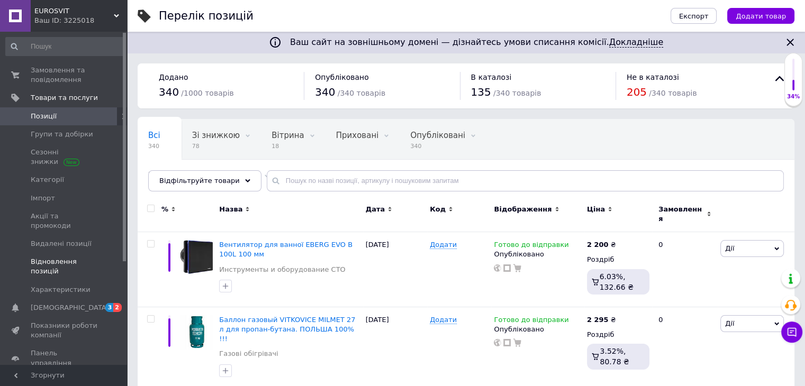
click at [122, 253] on link "Відновлення позицій" at bounding box center [65, 267] width 130 height 28
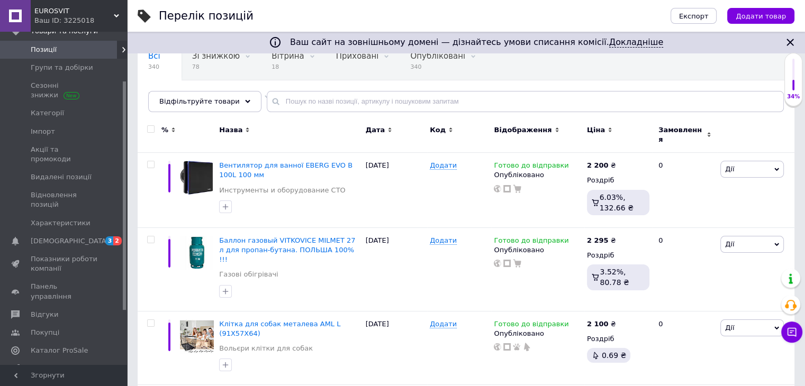
scroll to position [71, 0]
drag, startPoint x: 123, startPoint y: 244, endPoint x: 127, endPoint y: 293, distance: 48.9
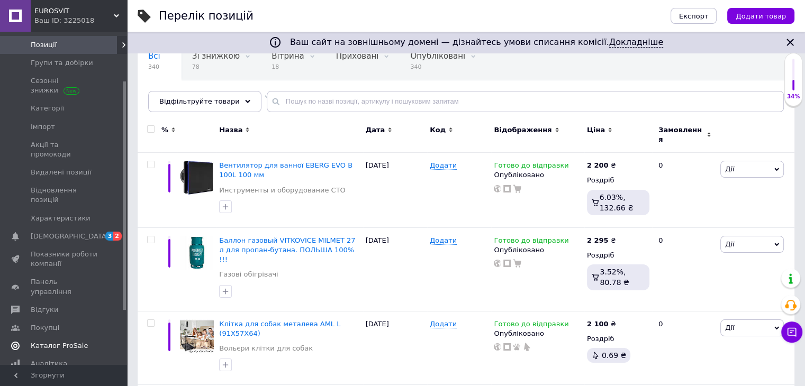
click at [66, 341] on span "Каталог ProSale" at bounding box center [59, 346] width 57 height 10
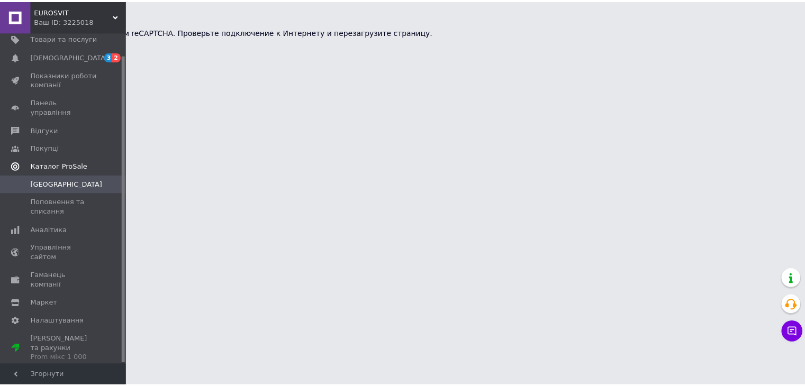
scroll to position [24, 0]
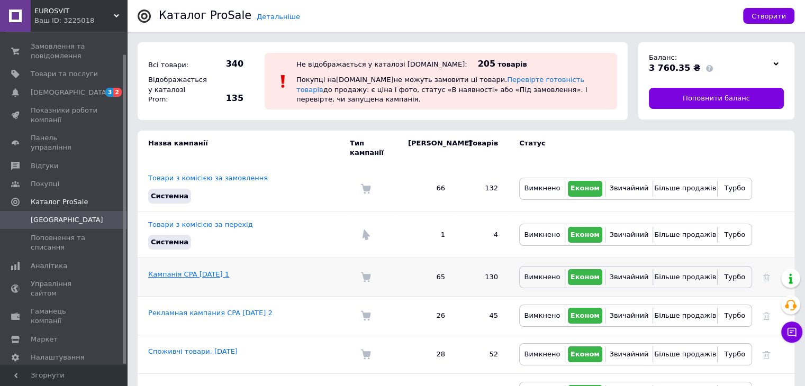
click at [179, 270] on link "Кампанія CPA [DATE] 1" at bounding box center [188, 274] width 81 height 8
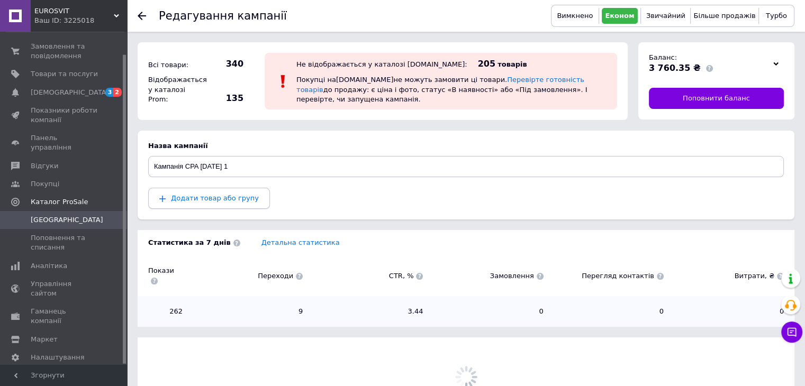
click at [197, 202] on span "Додати товар або групу" at bounding box center [215, 198] width 88 height 8
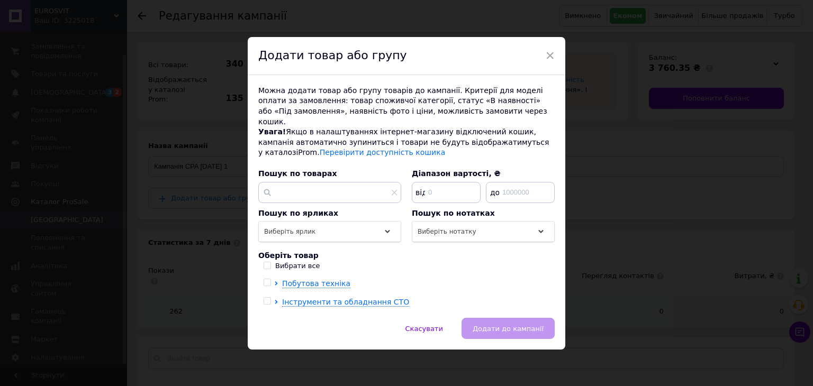
click at [327, 301] on span "Інструменти та обладнання СТО" at bounding box center [345, 302] width 127 height 9
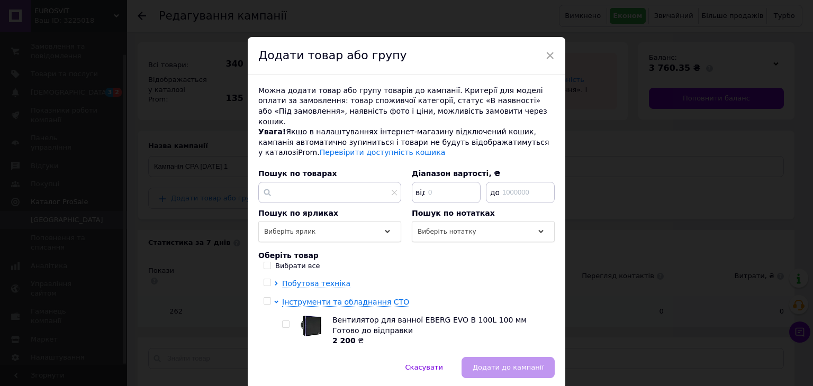
click at [284, 321] on input "checkbox" at bounding box center [285, 324] width 7 height 7
checkbox input "true"
click at [503, 364] on span "Додати до кампанії" at bounding box center [508, 368] width 71 height 8
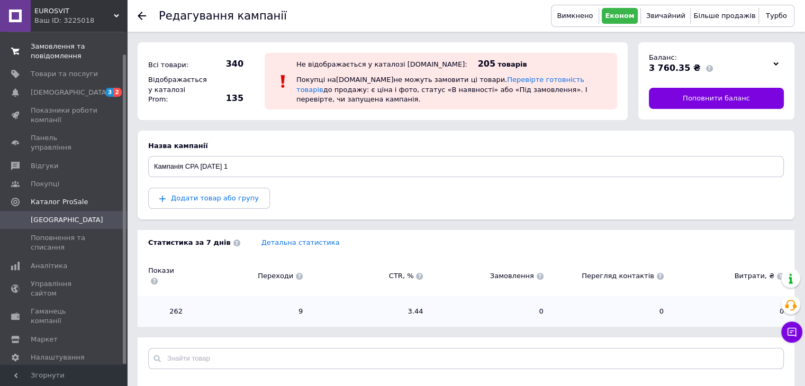
click at [68, 52] on span "Замовлення та повідомлення" at bounding box center [64, 51] width 67 height 19
